Goal: Information Seeking & Learning: Learn about a topic

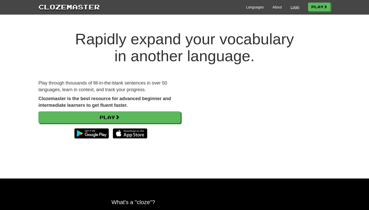
click at [295, 7] on link "Login" at bounding box center [294, 7] width 9 height 5
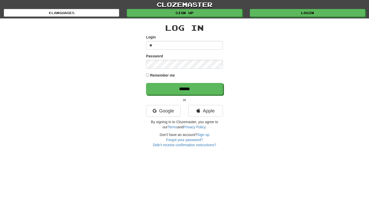
type input "*"
click at [173, 109] on link "Google" at bounding box center [163, 111] width 35 height 12
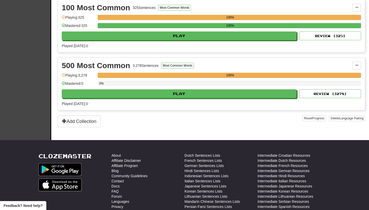
scroll to position [187, 0]
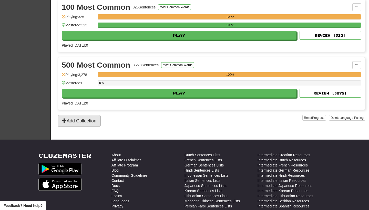
click at [85, 122] on button "Add Collection" at bounding box center [79, 121] width 43 height 12
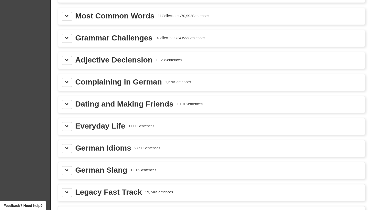
scroll to position [569, 0]
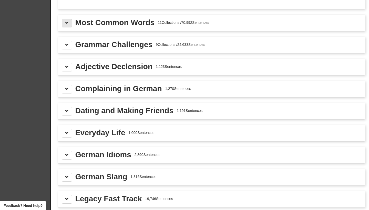
click at [64, 27] on button at bounding box center [67, 23] width 10 height 9
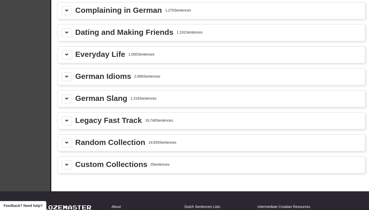
scroll to position [1257, 0]
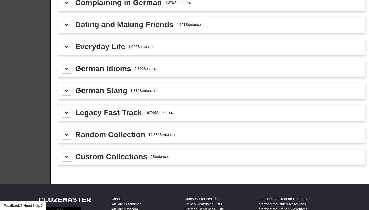
click at [67, 135] on div "Random Collection 19,830 Sentences" at bounding box center [211, 135] width 307 height 16
click at [68, 137] on span at bounding box center [67, 135] width 4 height 4
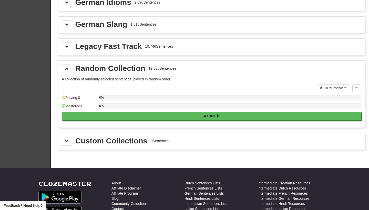
scroll to position [1323, 0]
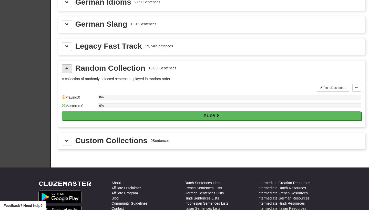
click at [67, 73] on button at bounding box center [67, 68] width 10 height 9
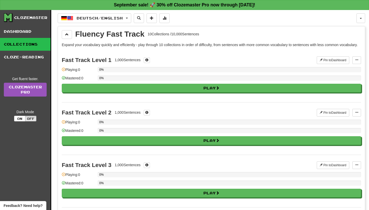
scroll to position [0, 0]
click at [41, 58] on link "Cloze-Reading" at bounding box center [25, 57] width 50 height 13
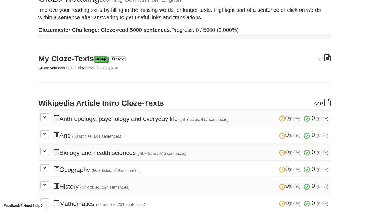
scroll to position [30, 0]
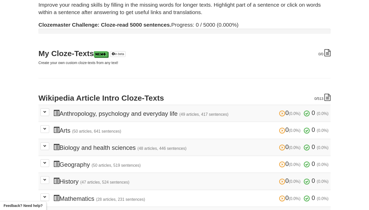
click at [40, 117] on td "0 (0.0%) 0 (0.0%) Anthropology, psychology and everyday life (49 articles, 417 …" at bounding box center [184, 113] width 292 height 17
click at [40, 113] on button at bounding box center [44, 112] width 9 height 8
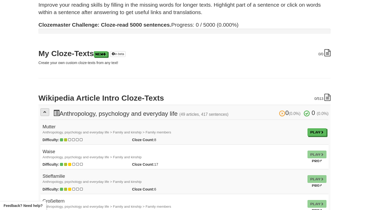
scroll to position [32, 0]
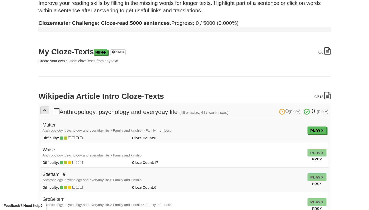
click at [45, 109] on span at bounding box center [44, 110] width 3 height 3
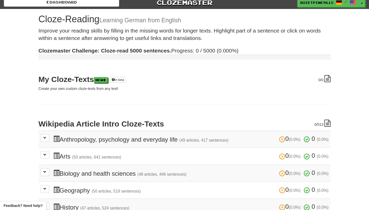
scroll to position [4, 0]
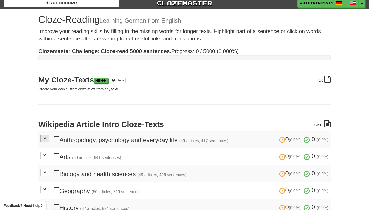
click at [46, 139] on span at bounding box center [44, 138] width 3 height 3
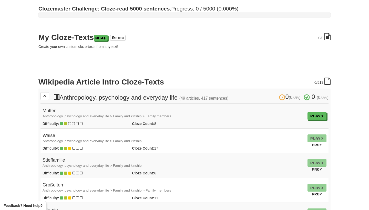
scroll to position [48, 0]
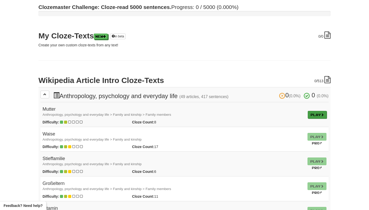
click at [321, 115] on span at bounding box center [322, 114] width 3 height 3
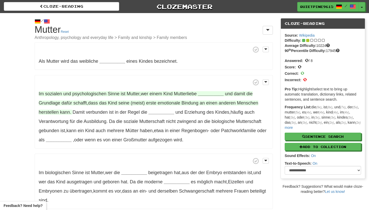
click at [210, 94] on strong "__________" at bounding box center [211, 93] width 26 height 5
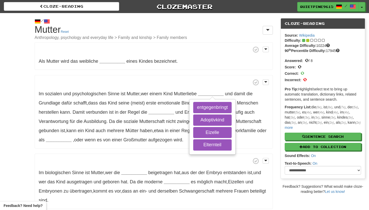
click at [212, 76] on p "Im sozialen und psychologischen Sinne ist Mutter , wer einem Kind Mutterliebe _…" at bounding box center [154, 112] width 238 height 74
click at [210, 83] on span at bounding box center [154, 82] width 230 height 6
click at [112, 60] on strong "__________" at bounding box center [112, 61] width 26 height 5
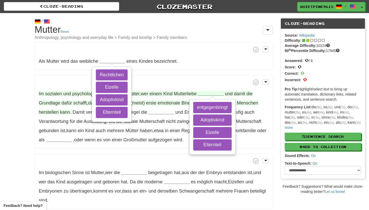
click at [215, 94] on strong "__________" at bounding box center [211, 93] width 26 height 5
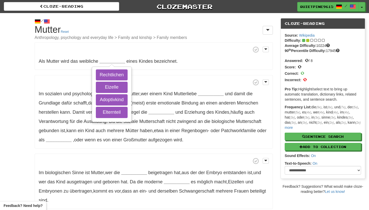
click at [108, 50] on span at bounding box center [154, 49] width 230 height 6
click at [265, 50] on span at bounding box center [265, 49] width 3 height 4
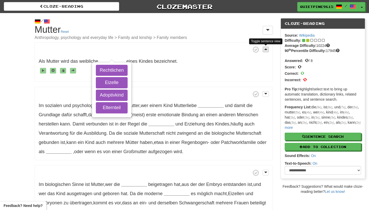
click at [265, 49] on span at bounding box center [265, 49] width 3 height 4
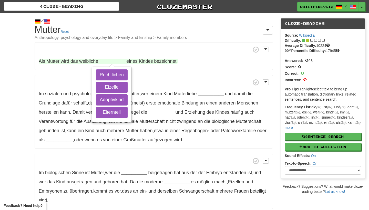
click at [115, 59] on strong "__________" at bounding box center [112, 61] width 26 height 5
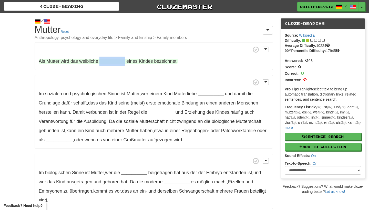
click at [115, 59] on strong "__________" at bounding box center [112, 61] width 26 height 5
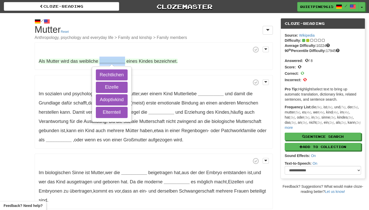
click at [115, 59] on strong "__________" at bounding box center [112, 61] width 26 height 5
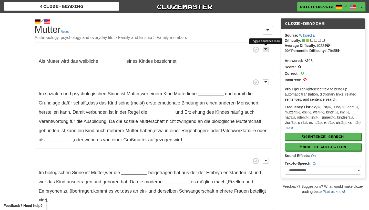
click at [266, 52] on button at bounding box center [266, 50] width 6 height 6
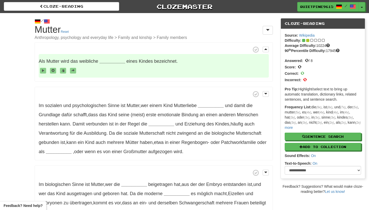
click at [112, 60] on strong "__________" at bounding box center [112, 61] width 26 height 5
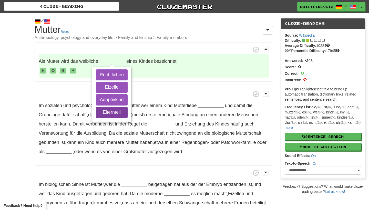
click at [113, 110] on button "Elternteil" at bounding box center [112, 112] width 32 height 11
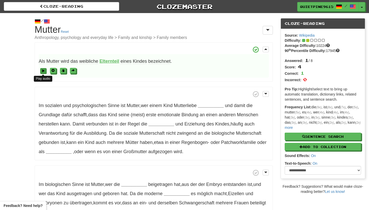
click at [43, 70] on span at bounding box center [43, 70] width 3 height 3
click at [42, 71] on span at bounding box center [43, 70] width 3 height 3
click at [296, 176] on div "Source: Wikipedia Difficulty: Average Difficulty: 10224 90 th Percentile Diffic…" at bounding box center [323, 104] width 84 height 150
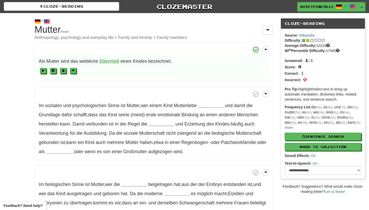
click at [48, 71] on span at bounding box center [154, 70] width 230 height 9
click at [40, 72] on button at bounding box center [43, 71] width 6 height 6
click at [312, 155] on link "On" at bounding box center [313, 156] width 5 height 4
click at [43, 69] on span at bounding box center [43, 70] width 3 height 3
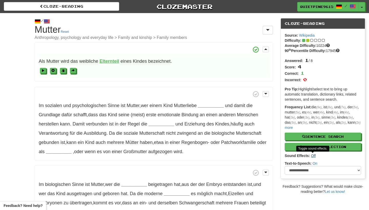
click at [313, 156] on link "Off" at bounding box center [313, 156] width 5 height 4
click at [41, 72] on button at bounding box center [43, 71] width 6 height 6
select select "***"
click at [44, 68] on button at bounding box center [43, 71] width 6 height 6
click at [109, 60] on strong "Elternteil" at bounding box center [109, 61] width 20 height 5
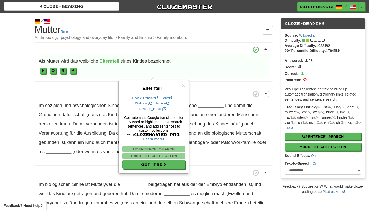
click at [92, 76] on span "Als Mutter wird das weibliche Elternteil eines Kindes bezeichnet ." at bounding box center [154, 66] width 230 height 24
click at [69, 32] on link "Reset" at bounding box center [65, 32] width 8 height 4
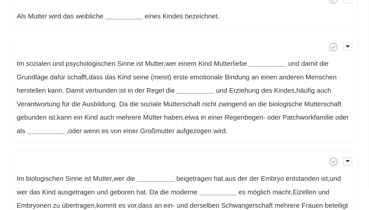
scroll to position [18, 0]
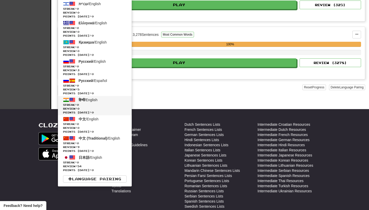
scroll to position [218, 0]
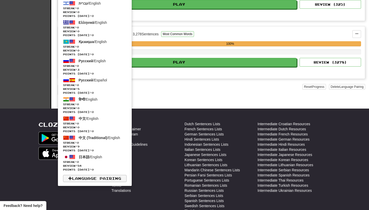
click at [112, 180] on link "Language Pairing" at bounding box center [95, 178] width 64 height 7
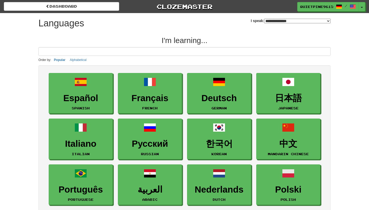
select select "*******"
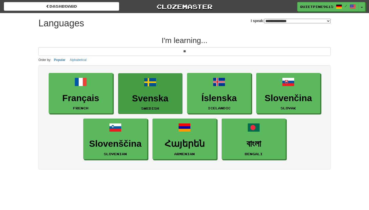
type input "*"
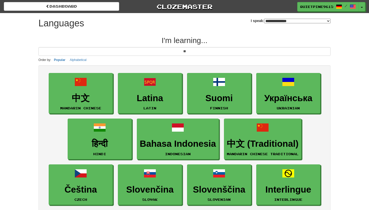
type input "*"
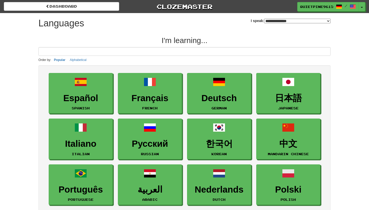
click at [234, 27] on div "**********" at bounding box center [184, 22] width 292 height 18
click at [361, 8] on button "Toggle Dropdown" at bounding box center [362, 6] width 7 height 9
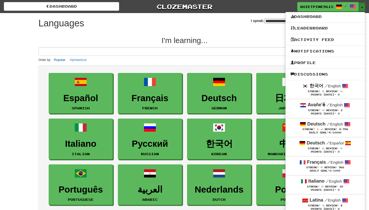
click at [361, 8] on button "Toggle Dropdown" at bounding box center [362, 6] width 7 height 9
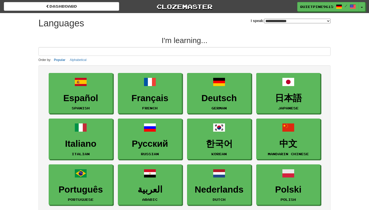
click at [81, 57] on button "Alphabetical" at bounding box center [78, 60] width 20 height 6
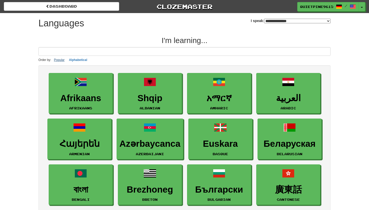
click at [63, 61] on button "Popular" at bounding box center [60, 60] width 14 height 6
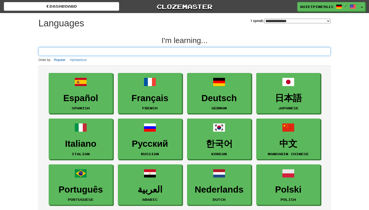
click at [80, 53] on input at bounding box center [184, 51] width 292 height 9
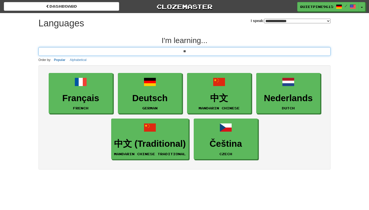
type input "*"
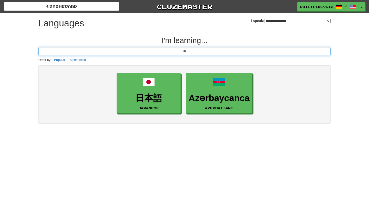
type input "*"
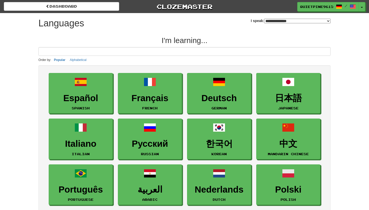
select select "*******"
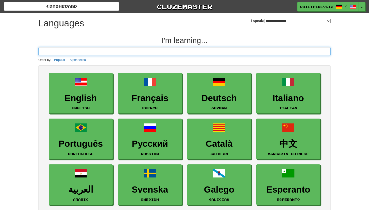
click at [91, 51] on input at bounding box center [184, 51] width 292 height 9
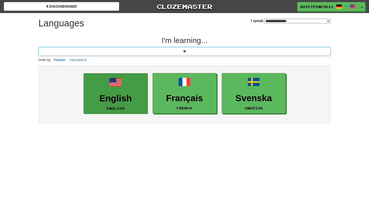
type input "**"
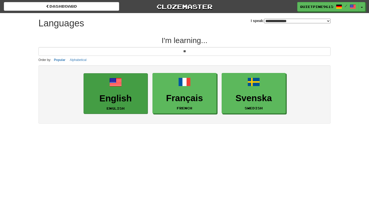
click at [121, 90] on link "English English" at bounding box center [116, 93] width 64 height 41
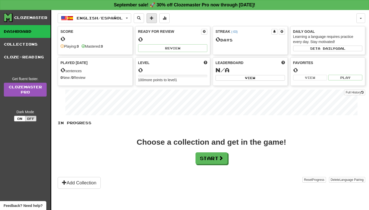
click at [153, 19] on span at bounding box center [152, 18] width 4 height 4
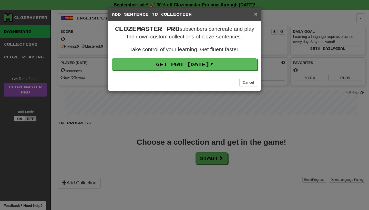
click at [255, 14] on span "×" at bounding box center [255, 14] width 3 height 6
